Goal: Task Accomplishment & Management: Use online tool/utility

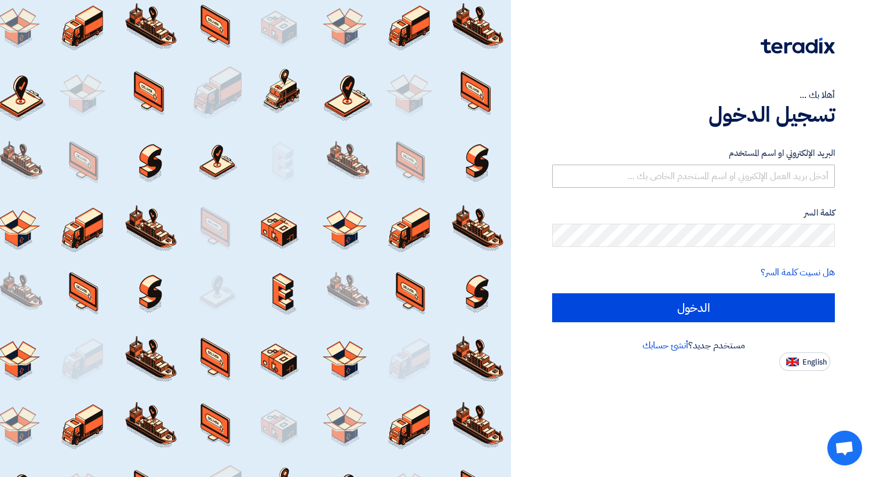
type input "[DOMAIN_NAME][EMAIL_ADDRESS][DOMAIN_NAME]"
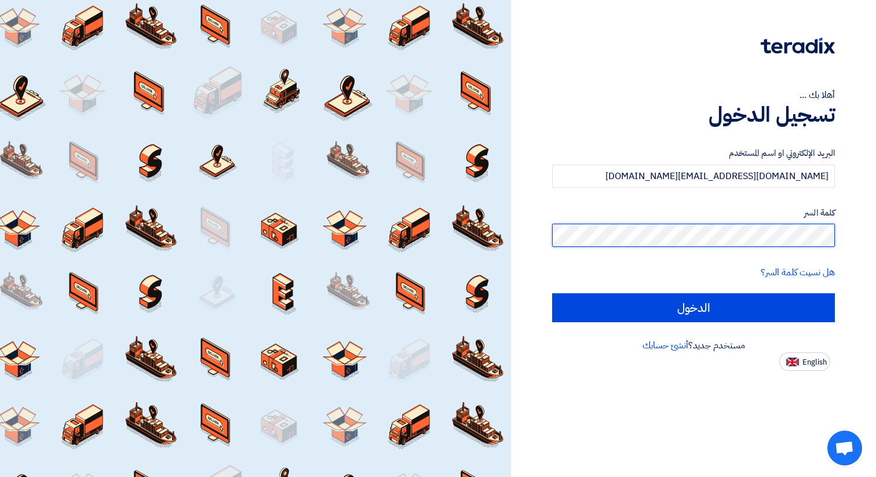
click at [552, 293] on input "الدخول" at bounding box center [693, 307] width 283 height 29
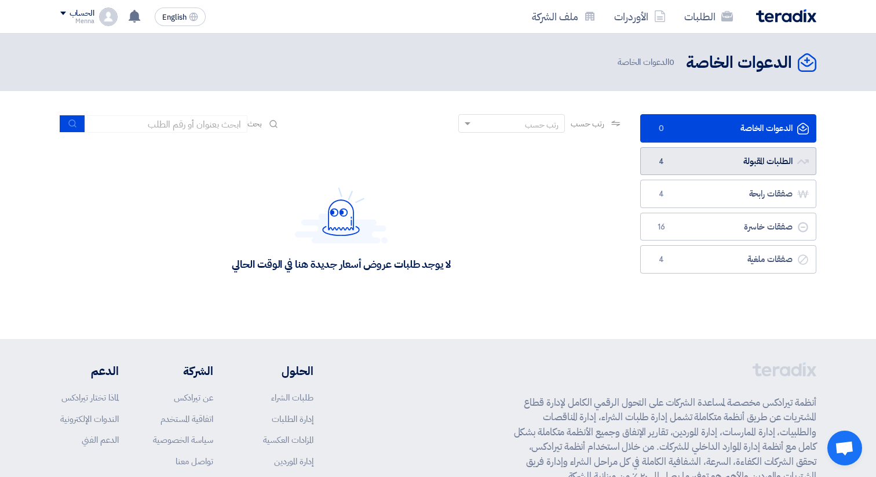
click at [732, 158] on link "الطلبات المقبولة الطلبات المقبولة 4" at bounding box center [728, 161] width 176 height 28
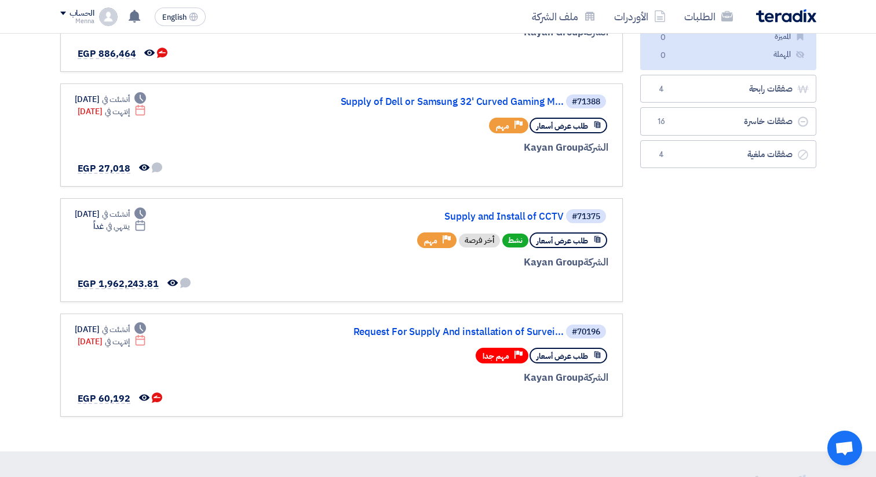
scroll to position [181, 0]
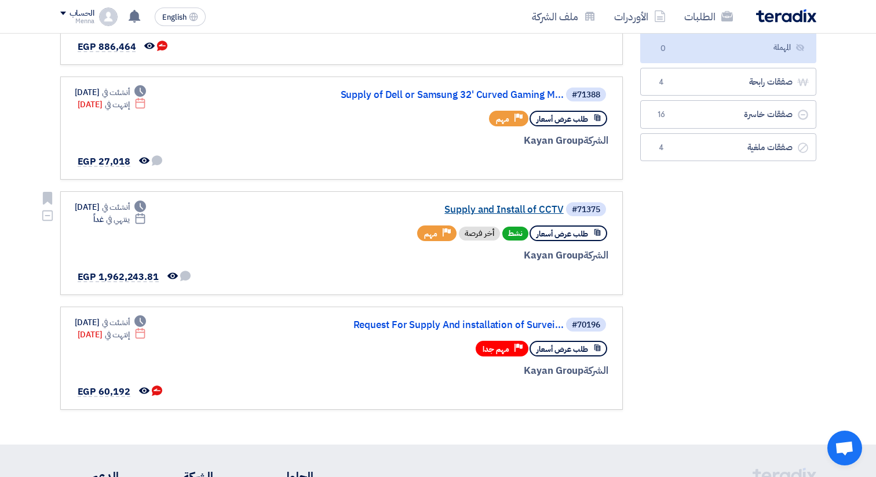
click at [454, 211] on link "Supply and Install of CCTV" at bounding box center [448, 210] width 232 height 10
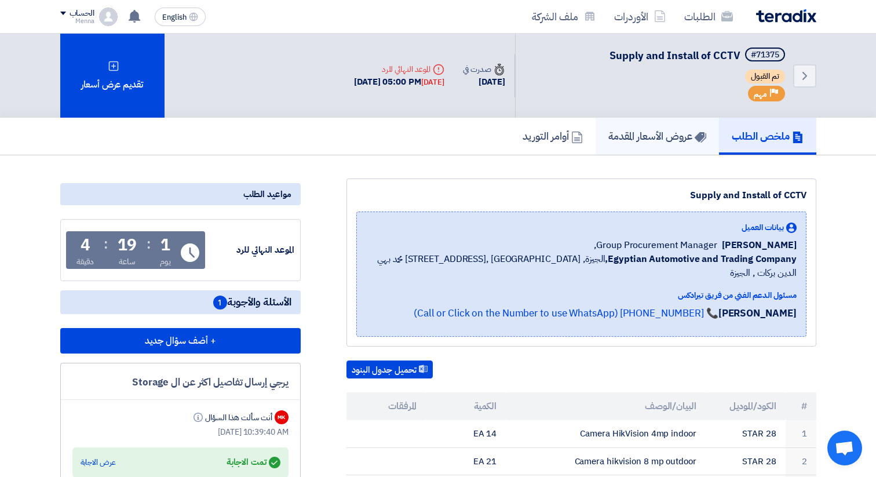
click at [622, 140] on h5 "عروض الأسعار المقدمة" at bounding box center [658, 135] width 98 height 13
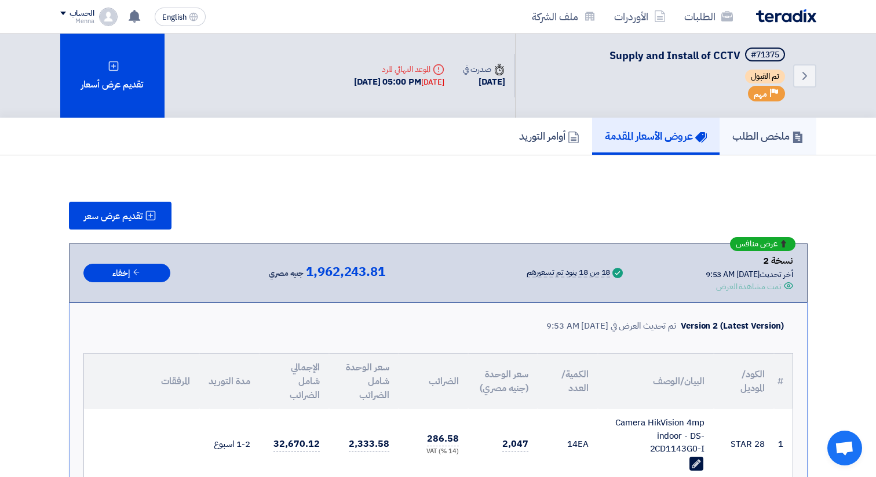
click at [750, 138] on h5 "ملخص الطلب" at bounding box center [768, 135] width 71 height 13
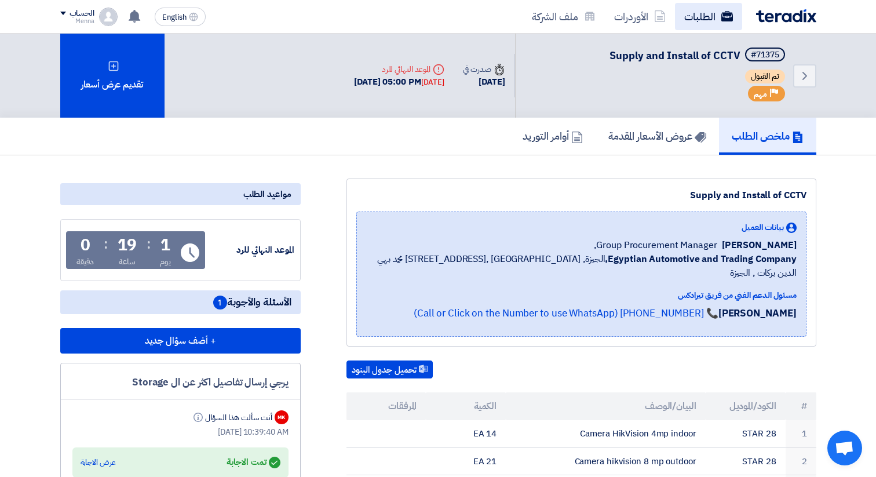
click at [702, 19] on link "الطلبات" at bounding box center [708, 16] width 67 height 27
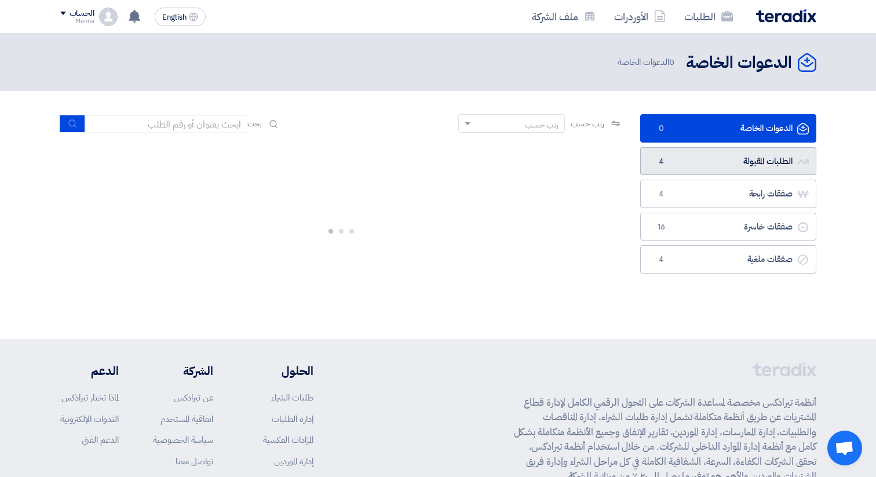
click at [749, 163] on link "الطلبات المقبولة الطلبات المقبولة 4" at bounding box center [728, 161] width 176 height 28
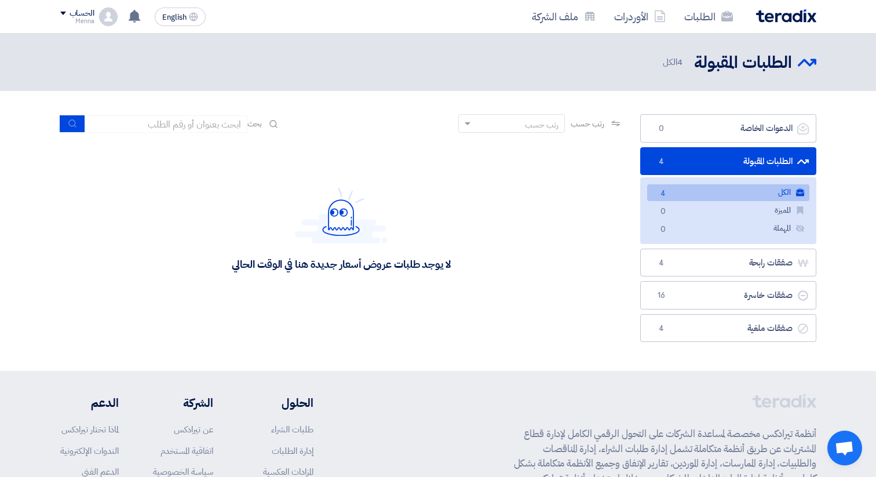
click at [664, 190] on span "4" at bounding box center [664, 194] width 14 height 12
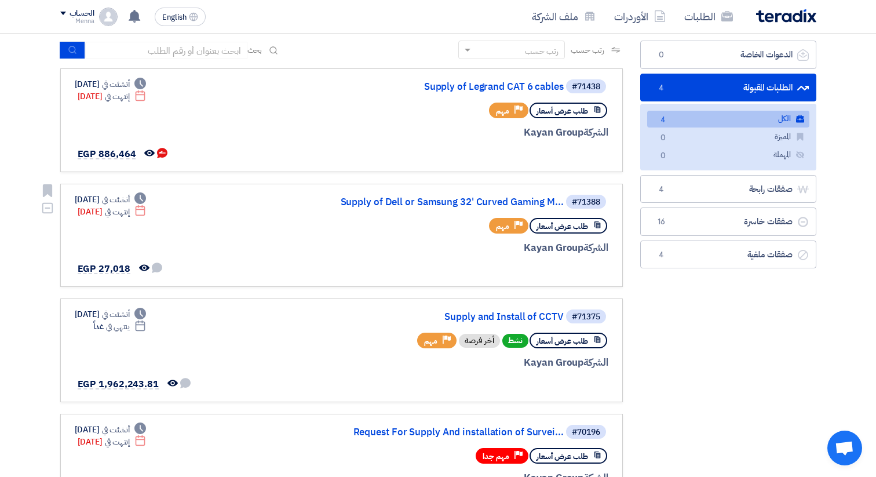
scroll to position [82, 0]
